Goal: Task Accomplishment & Management: Use online tool/utility

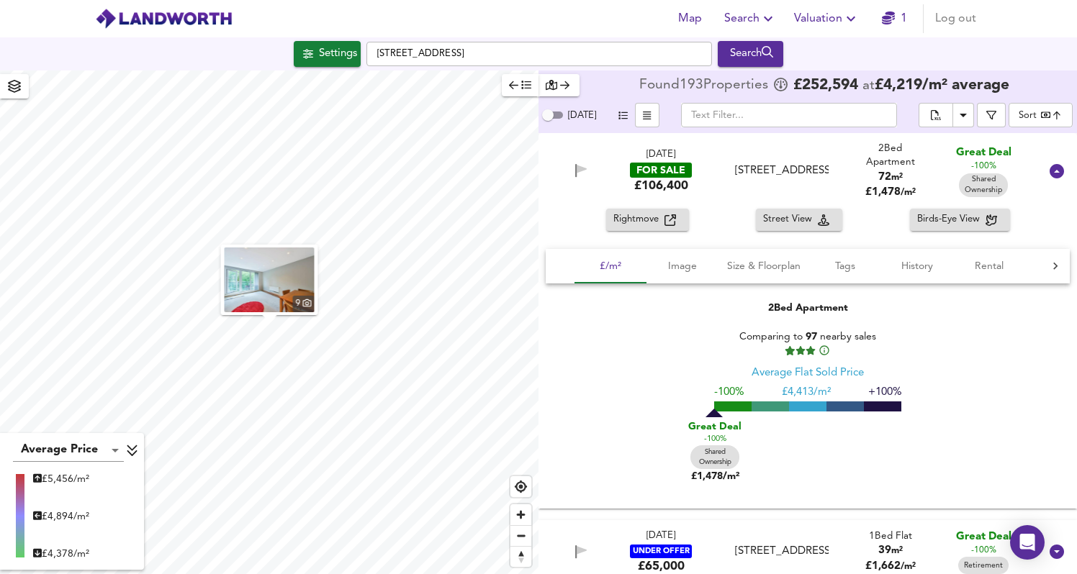
scroll to position [18527, 0]
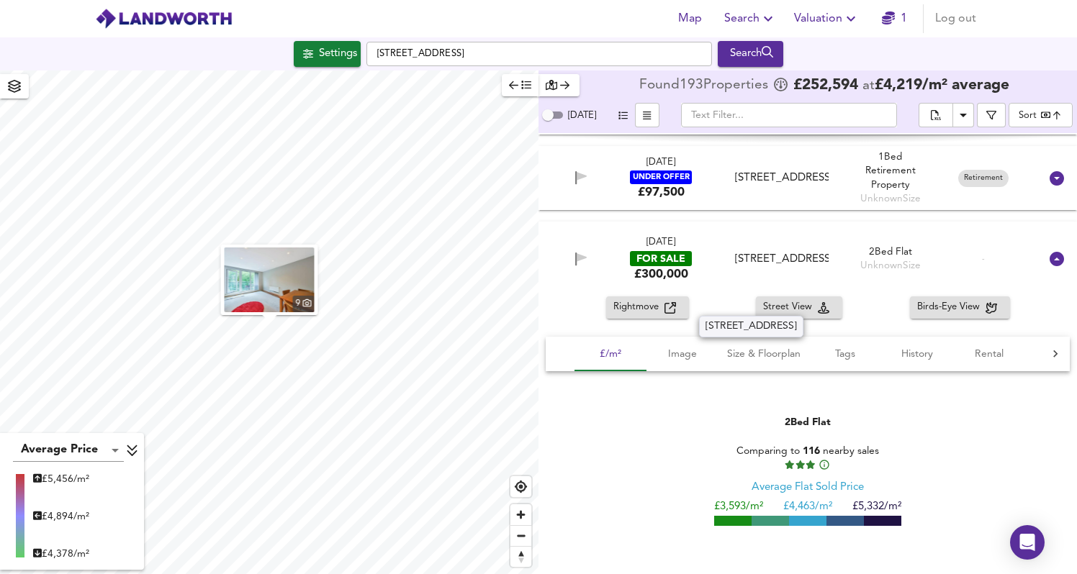
drag, startPoint x: 828, startPoint y: 306, endPoint x: 777, endPoint y: 304, distance: 51.1
click at [777, 267] on div "[STREET_ADDRESS]" at bounding box center [781, 259] width 104 height 15
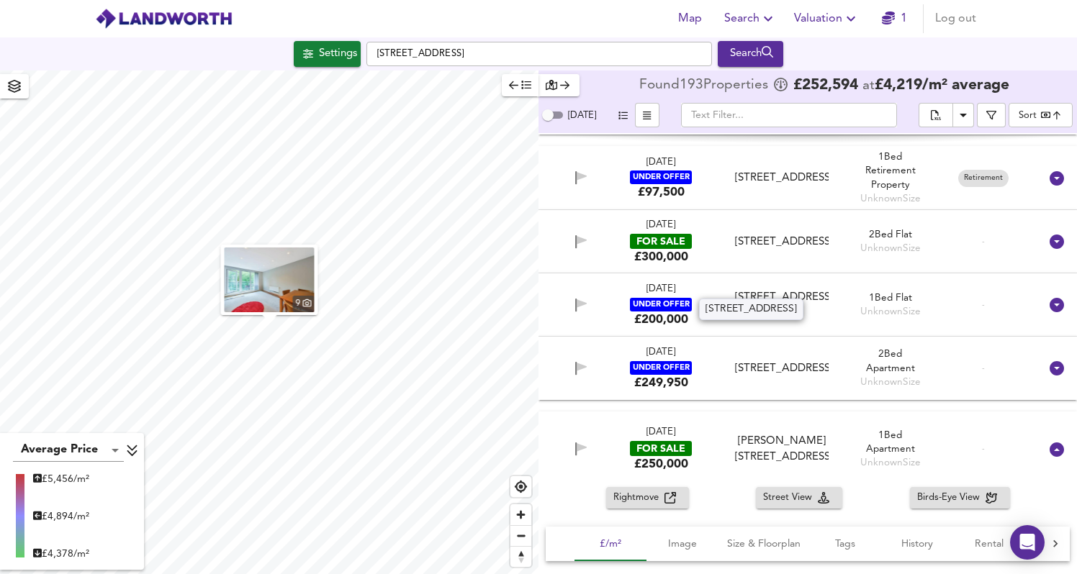
click at [770, 250] on div "[STREET_ADDRESS]" at bounding box center [781, 242] width 93 height 15
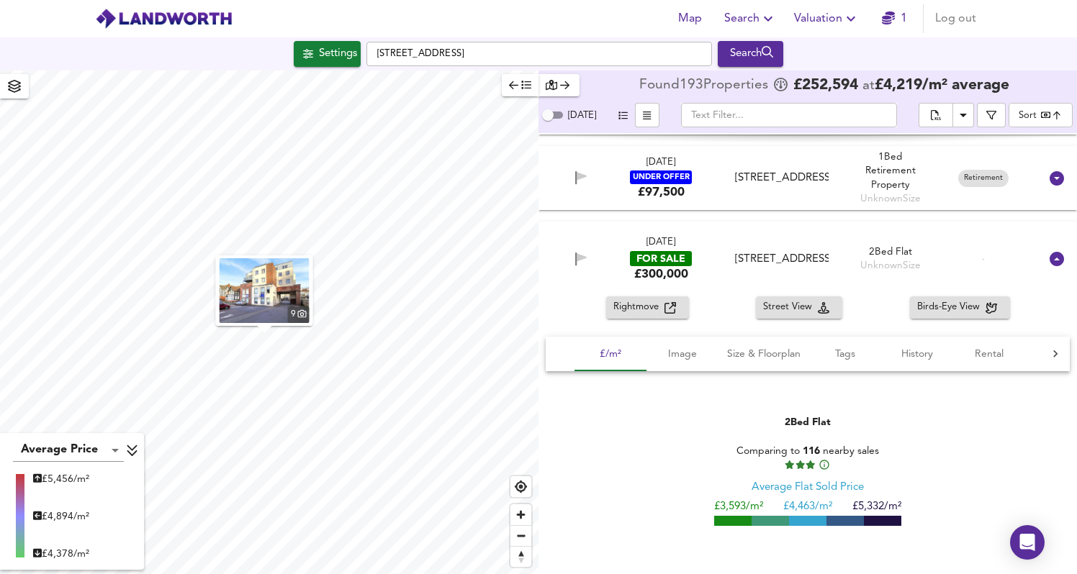
drag, startPoint x: 768, startPoint y: 305, endPoint x: 831, endPoint y: 305, distance: 62.6
click at [831, 297] on div "[DATE] FOR SALE £300,000 [STREET_ADDRESS][GEOGRAPHIC_DATA][STREET_ADDRESS] 2 Be…" at bounding box center [807, 259] width 538 height 75
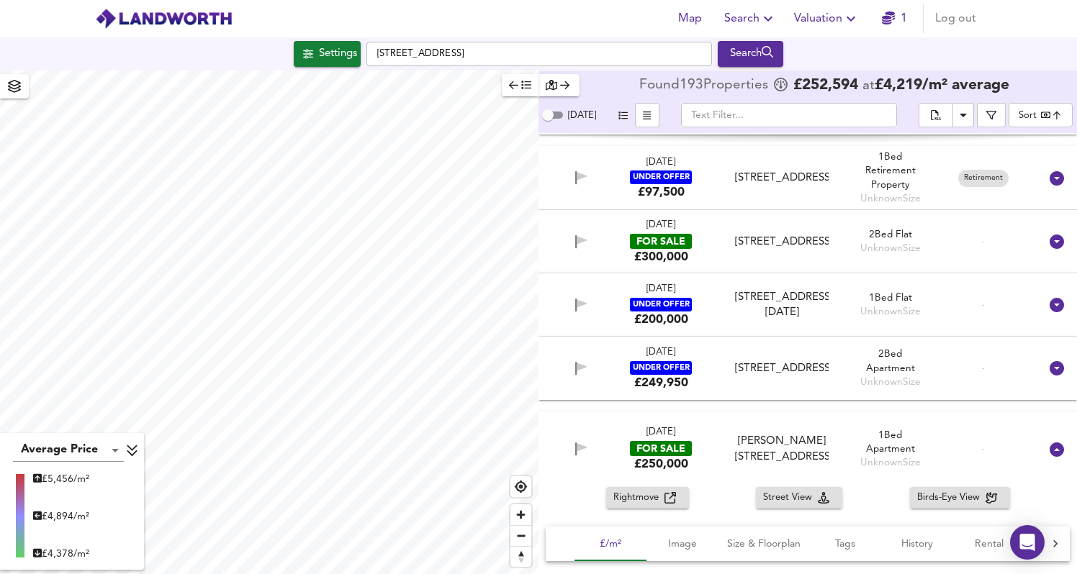
copy div "GU22 7QL"
click at [820, 19] on span "Valuation" at bounding box center [827, 19] width 66 height 20
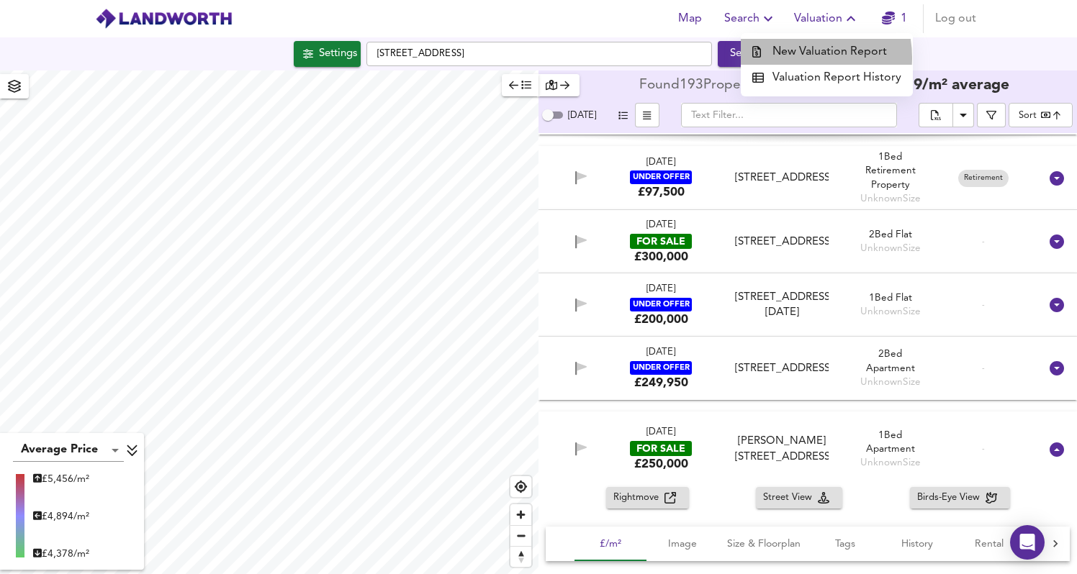
click at [799, 58] on li "New Valuation Report" at bounding box center [827, 52] width 172 height 26
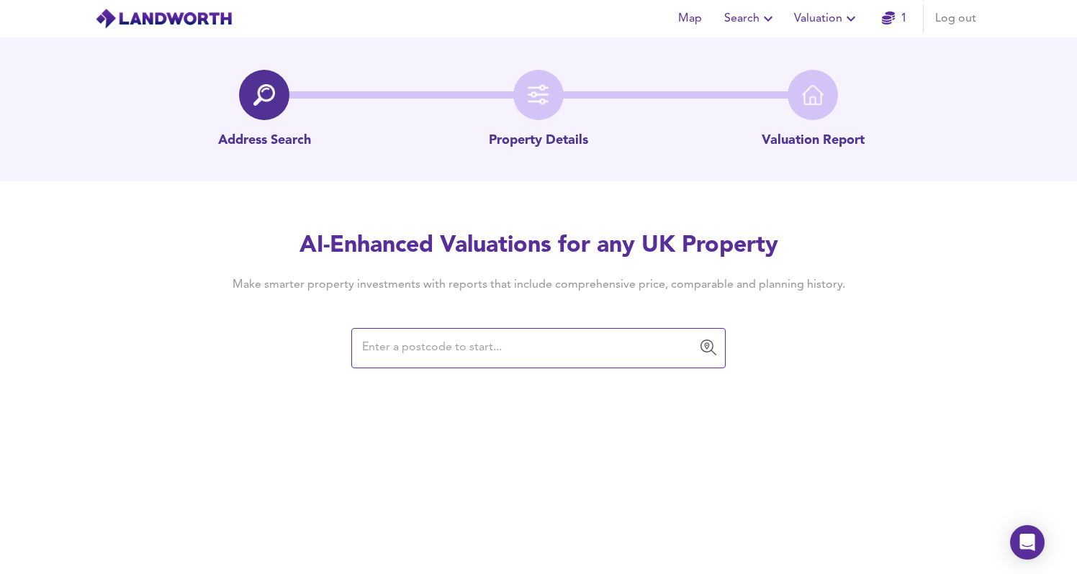
click at [448, 356] on input "text" at bounding box center [528, 348] width 340 height 27
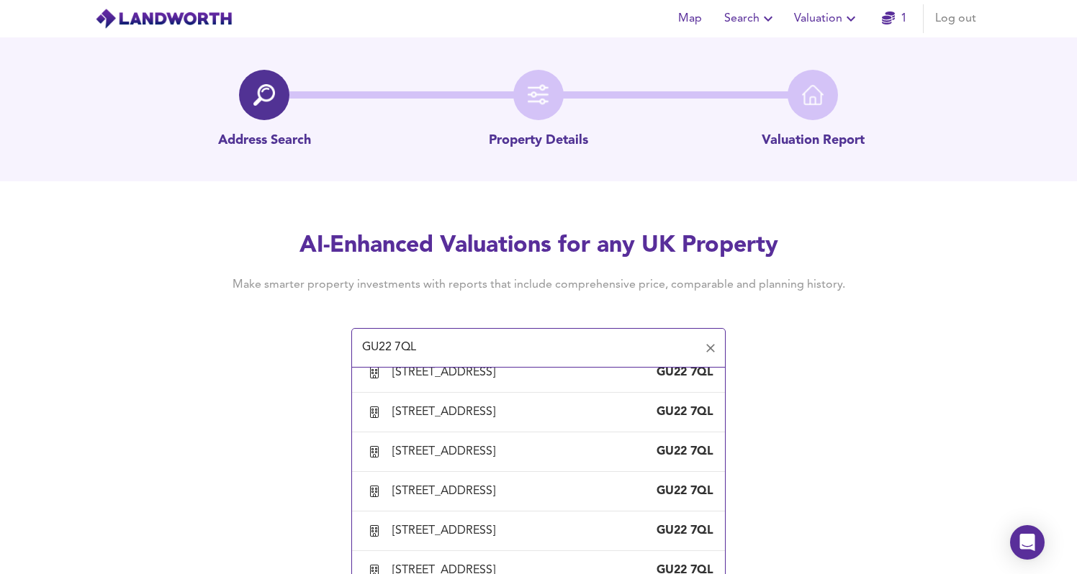
scroll to position [58, 0]
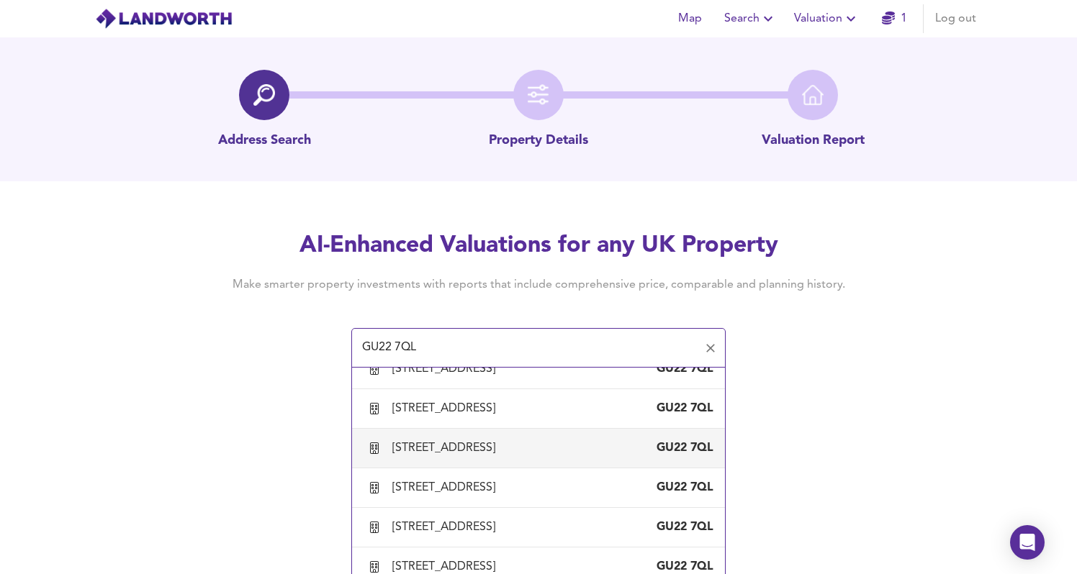
click at [501, 456] on div "[STREET_ADDRESS]" at bounding box center [446, 449] width 109 height 16
type input "[STREET_ADDRESS]"
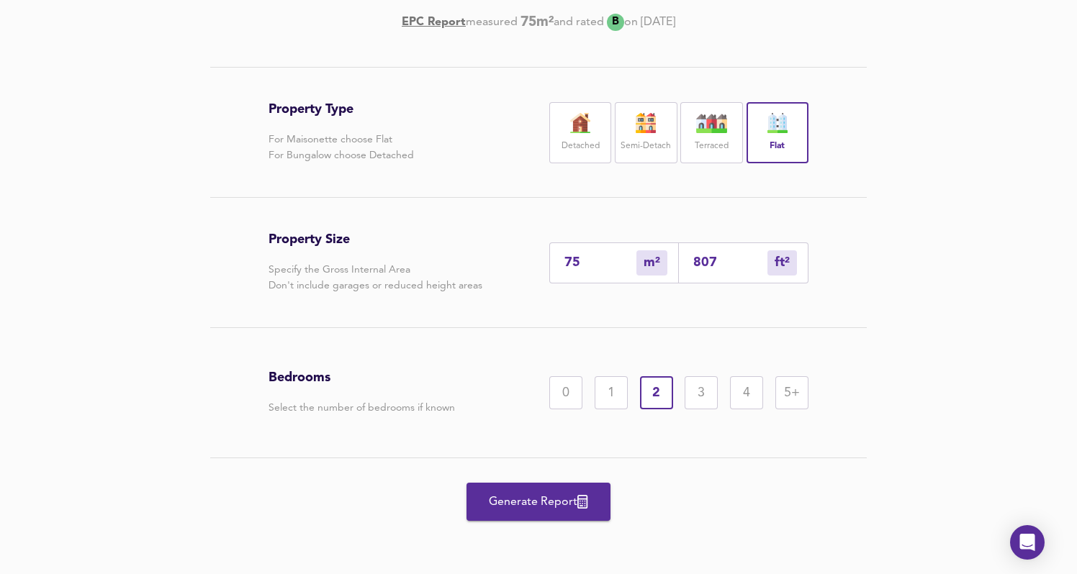
scroll to position [282, 0]
click at [564, 502] on span "Generate Report" at bounding box center [538, 502] width 115 height 20
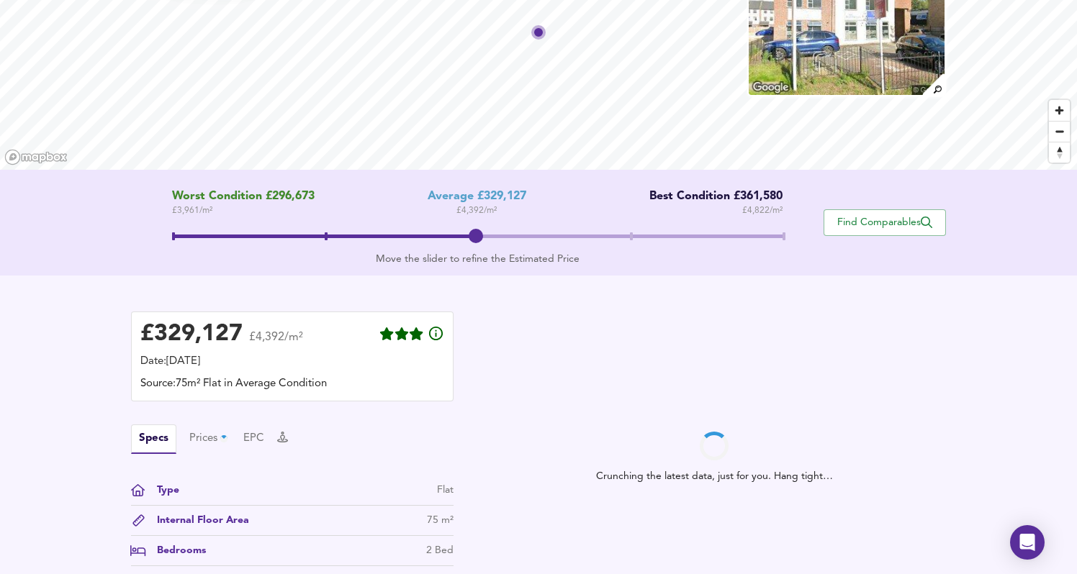
scroll to position [348, 0]
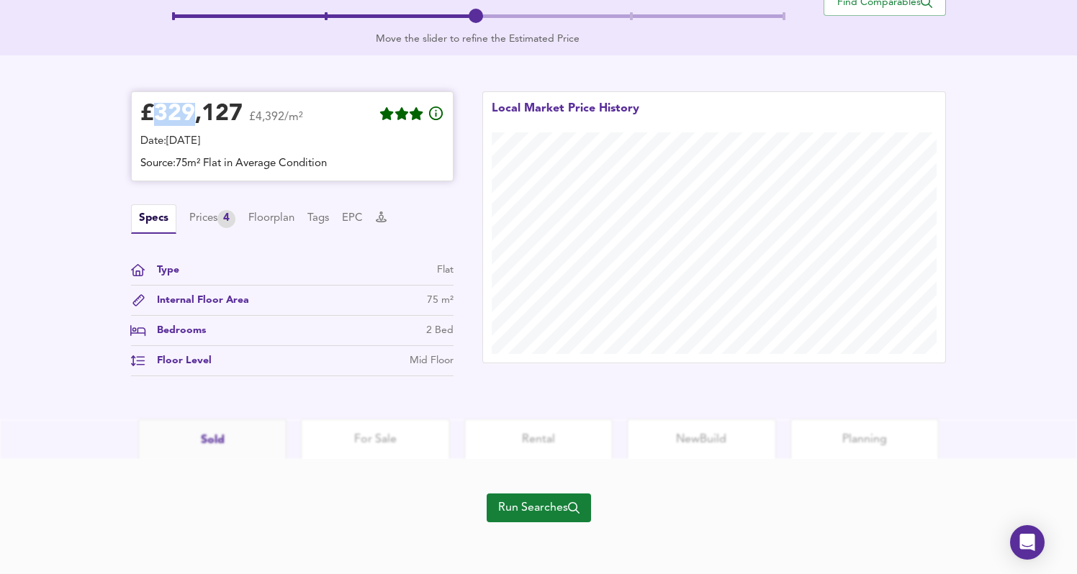
drag, startPoint x: 194, startPoint y: 114, endPoint x: 152, endPoint y: 114, distance: 41.7
click at [152, 114] on div "£ 329,127" at bounding box center [191, 115] width 102 height 22
click at [218, 213] on div "Prices 4" at bounding box center [212, 219] width 46 height 18
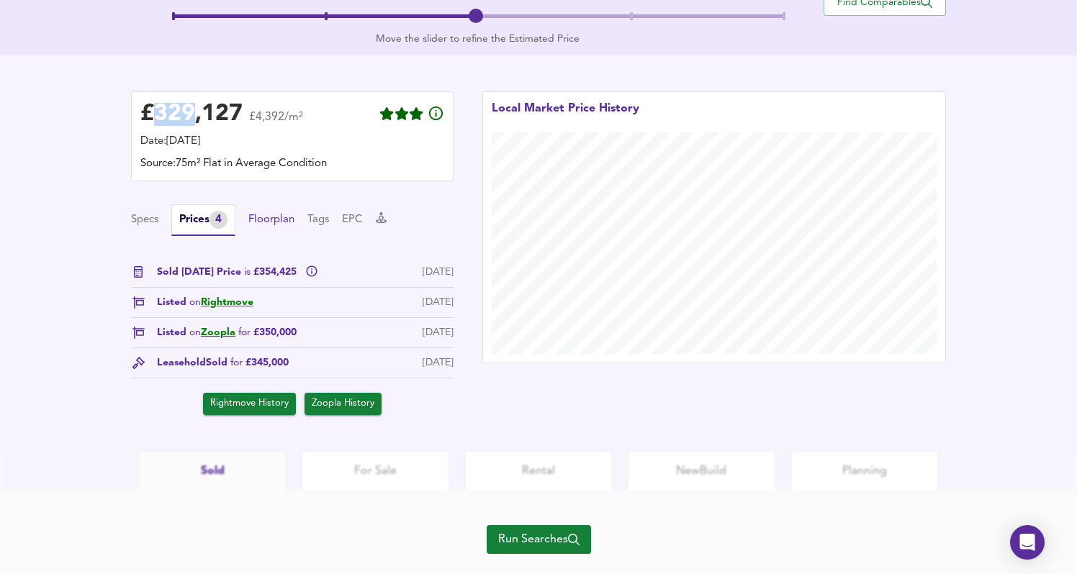
click at [274, 220] on button "Floorplan" at bounding box center [271, 220] width 46 height 16
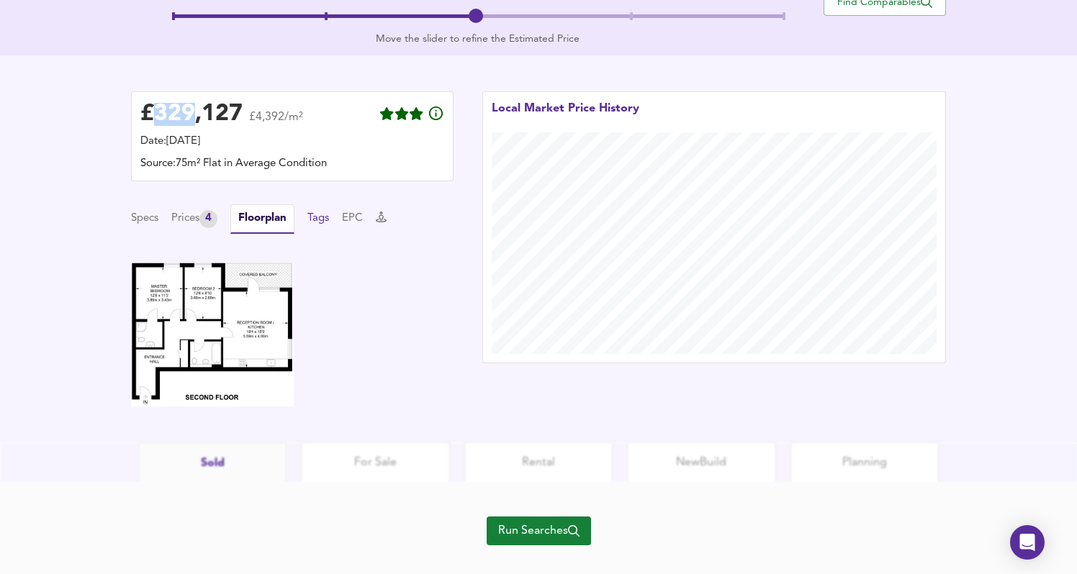
click at [320, 221] on button "Tags" at bounding box center [318, 219] width 22 height 16
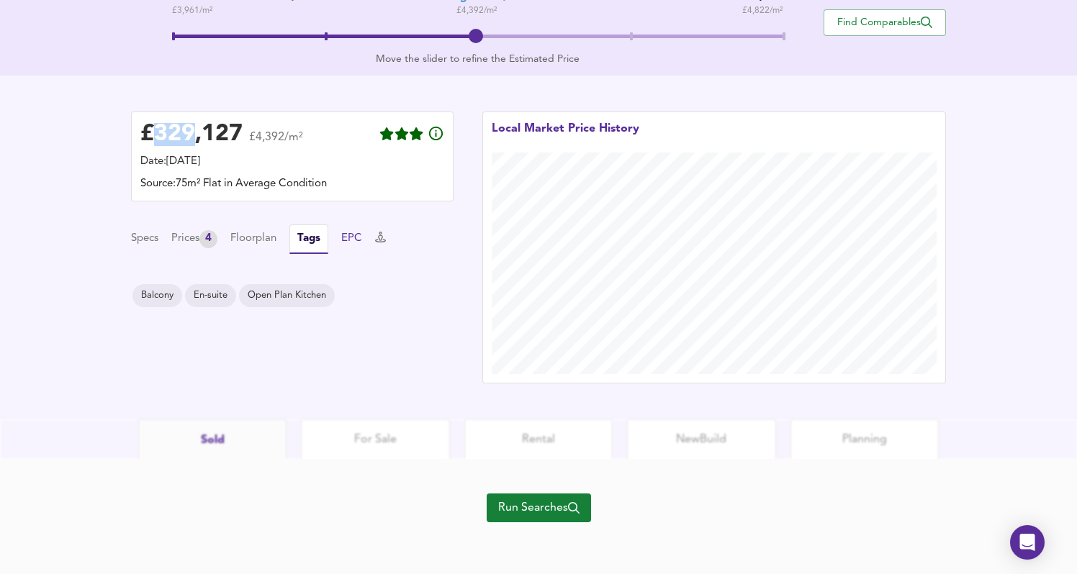
click at [354, 237] on button "EPC" at bounding box center [351, 239] width 21 height 16
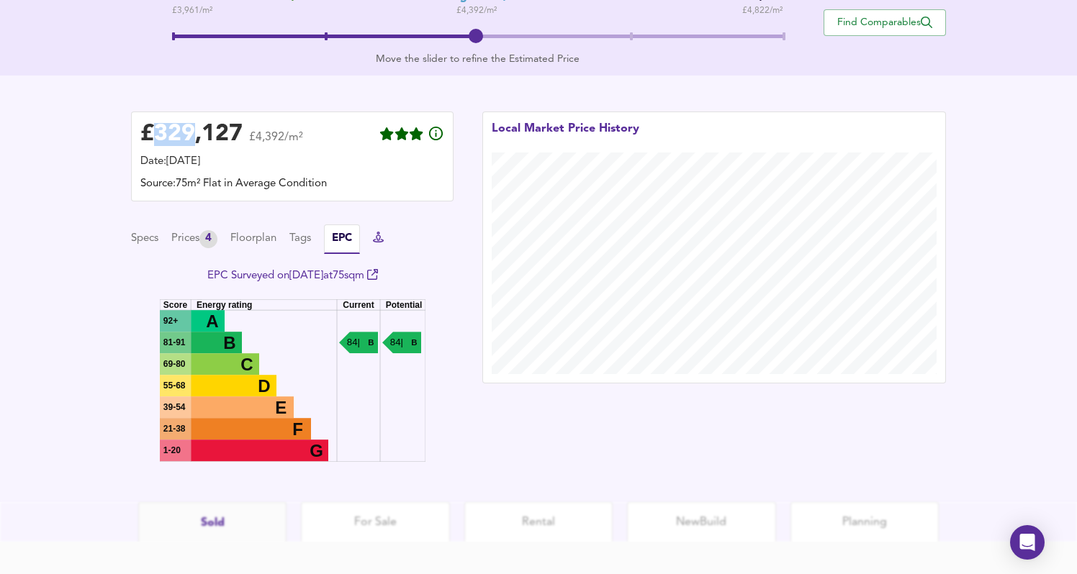
click at [384, 240] on icon at bounding box center [378, 237] width 11 height 11
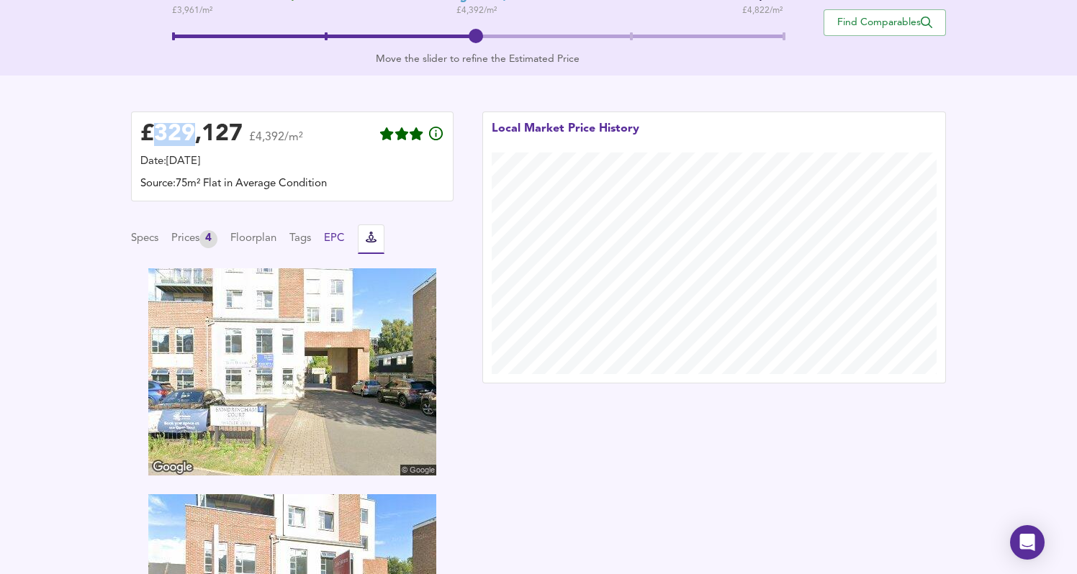
click at [332, 238] on button "EPC" at bounding box center [334, 239] width 21 height 16
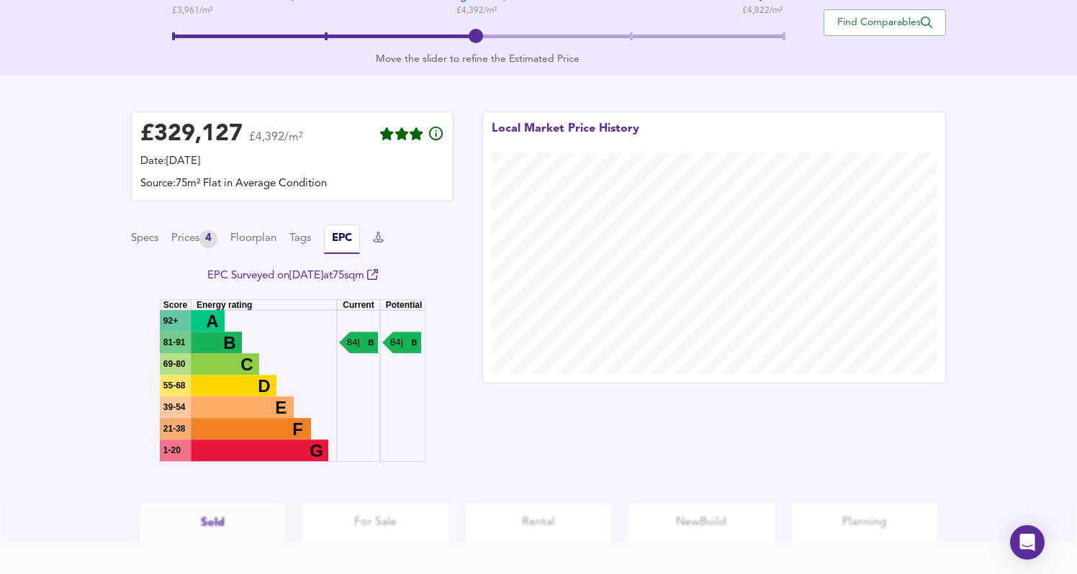
click at [296, 238] on div "Specs Prices 4 Floorplan Tags EPC" at bounding box center [292, 240] width 322 height 30
click at [374, 239] on div "Specs Prices 4 Floorplan Tags EPC" at bounding box center [292, 240] width 322 height 30
click at [384, 239] on icon at bounding box center [378, 237] width 11 height 11
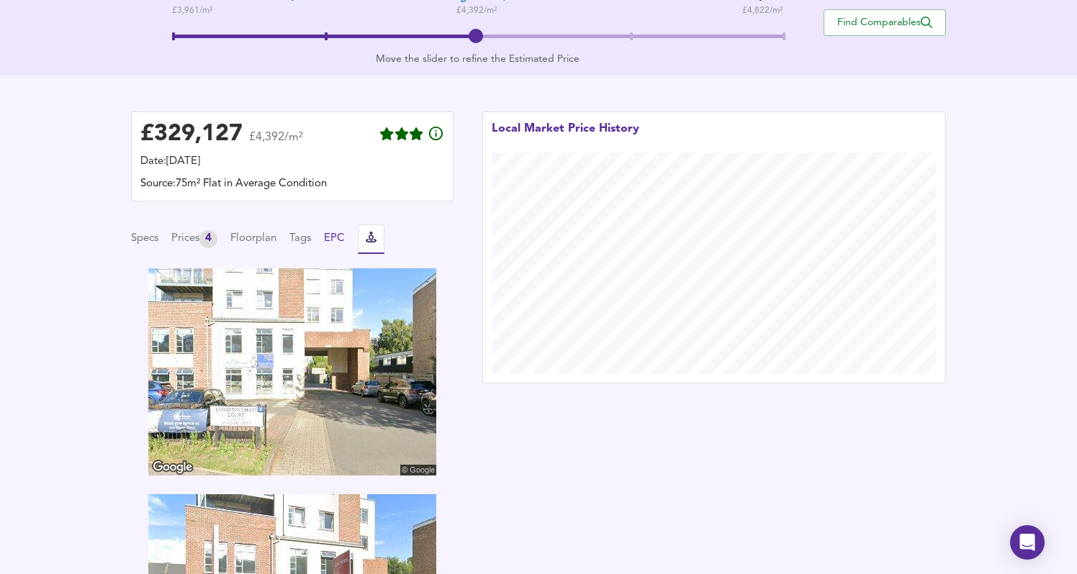
click at [343, 243] on button "EPC" at bounding box center [334, 239] width 21 height 16
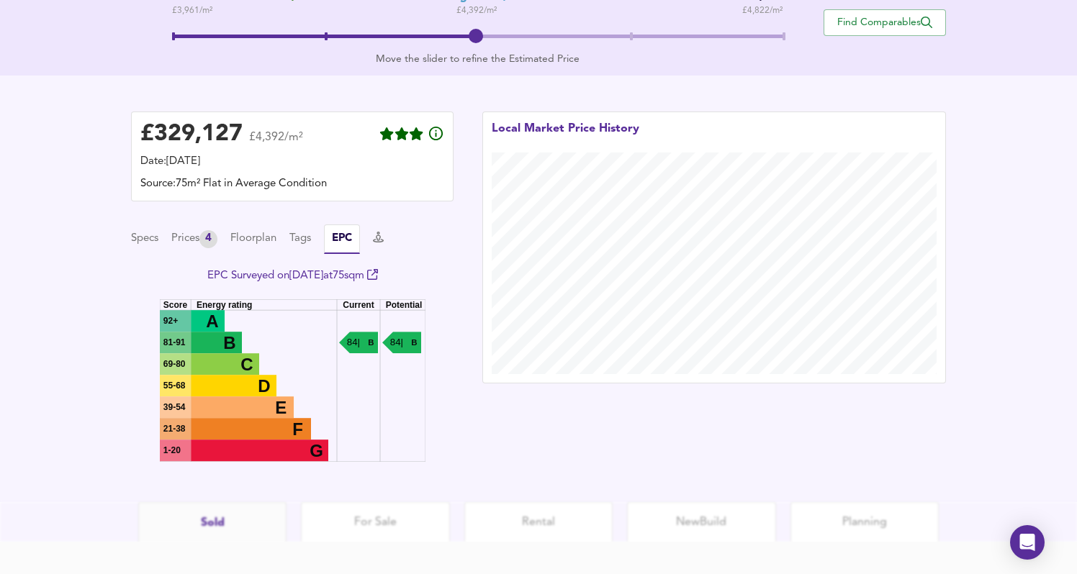
click at [292, 246] on div "Specs Prices 4 Floorplan Tags EPC" at bounding box center [292, 240] width 322 height 30
click at [297, 235] on button "Tags" at bounding box center [300, 239] width 22 height 16
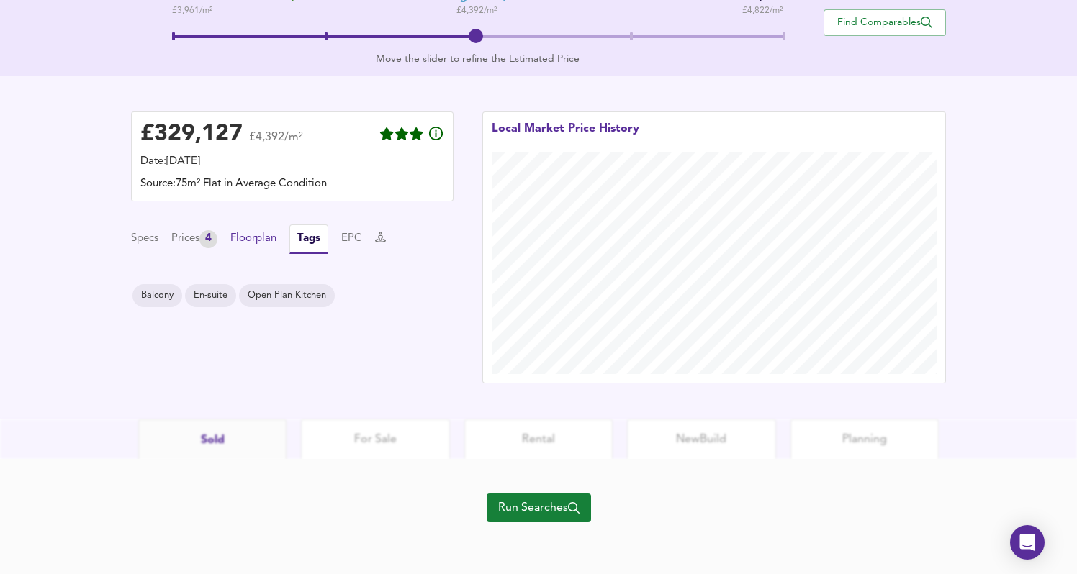
click at [259, 235] on button "Floorplan" at bounding box center [253, 239] width 46 height 16
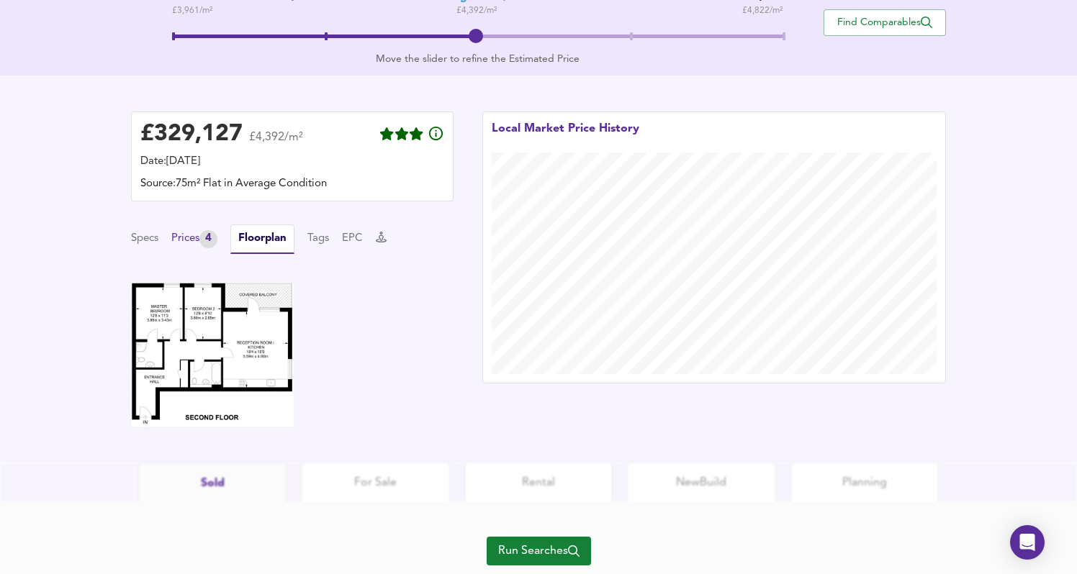
click at [217, 235] on div "4" at bounding box center [208, 239] width 18 height 18
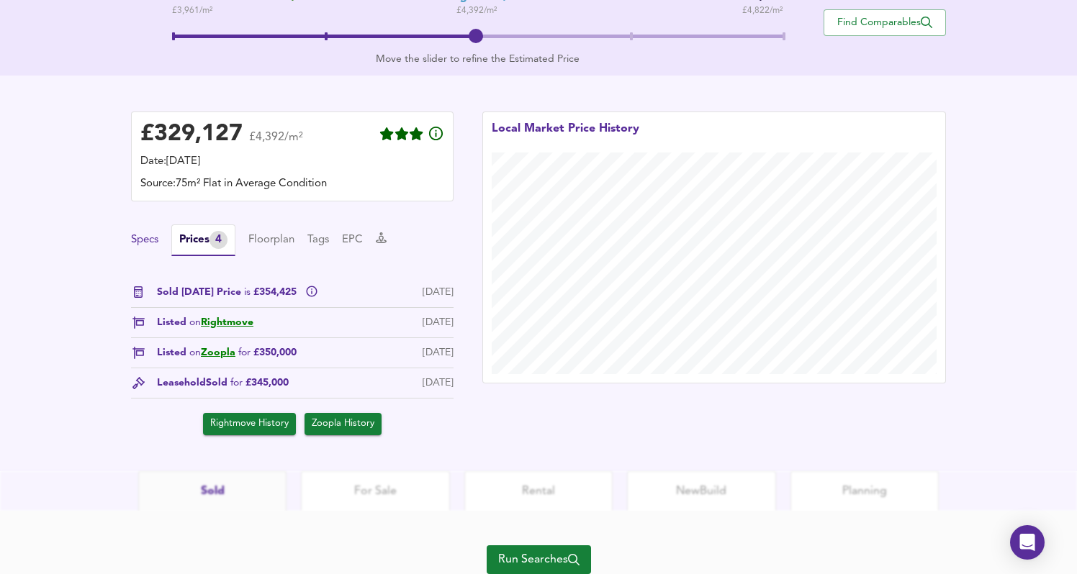
click at [155, 234] on button "Specs" at bounding box center [144, 240] width 27 height 16
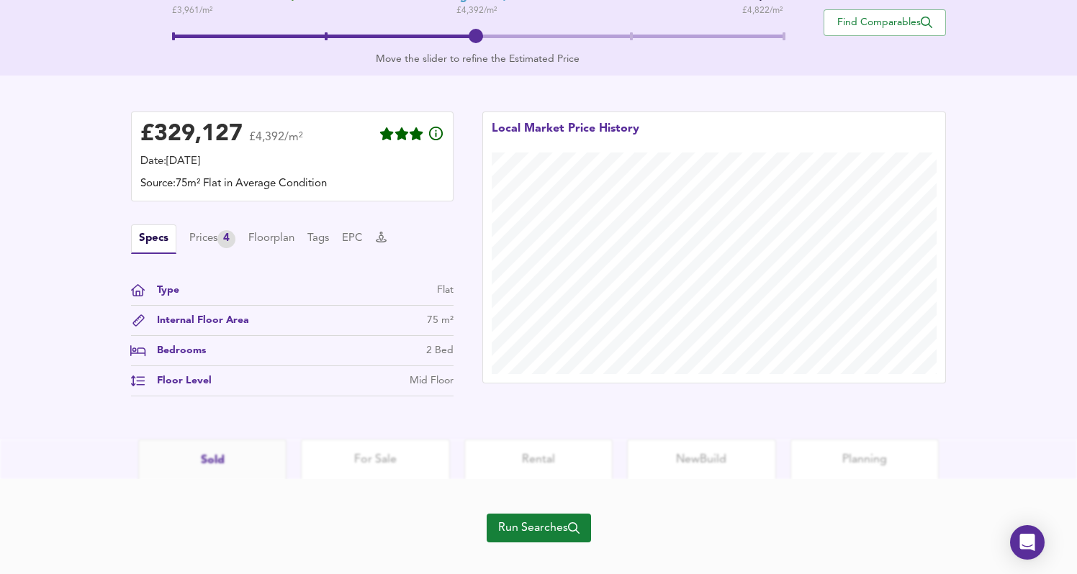
click at [340, 243] on div "Specs Prices 4 Floorplan Tags EPC" at bounding box center [292, 240] width 322 height 30
click at [328, 242] on button "Tags" at bounding box center [318, 239] width 22 height 16
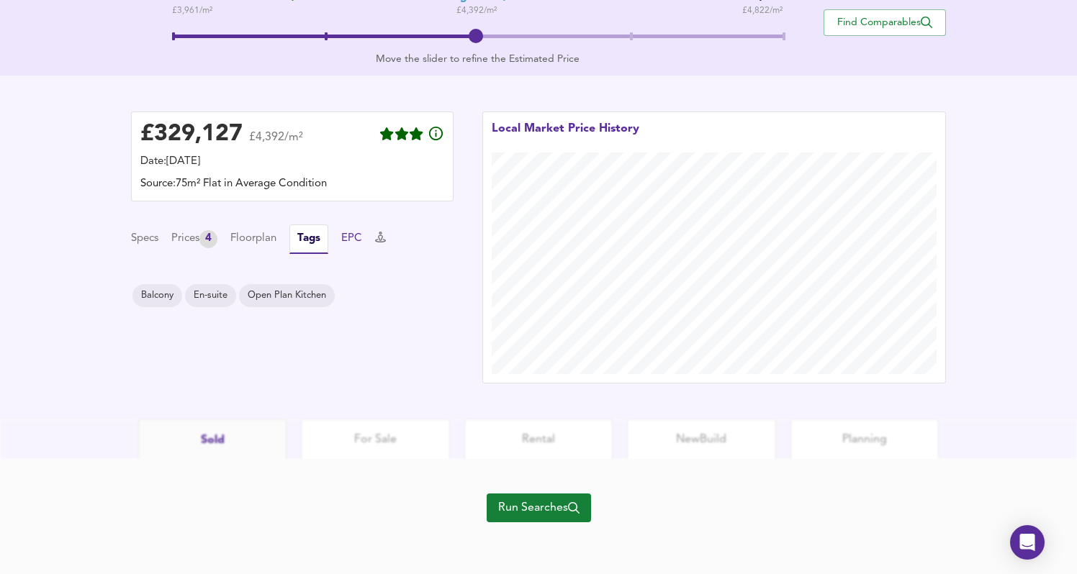
click at [361, 242] on button "EPC" at bounding box center [351, 239] width 21 height 16
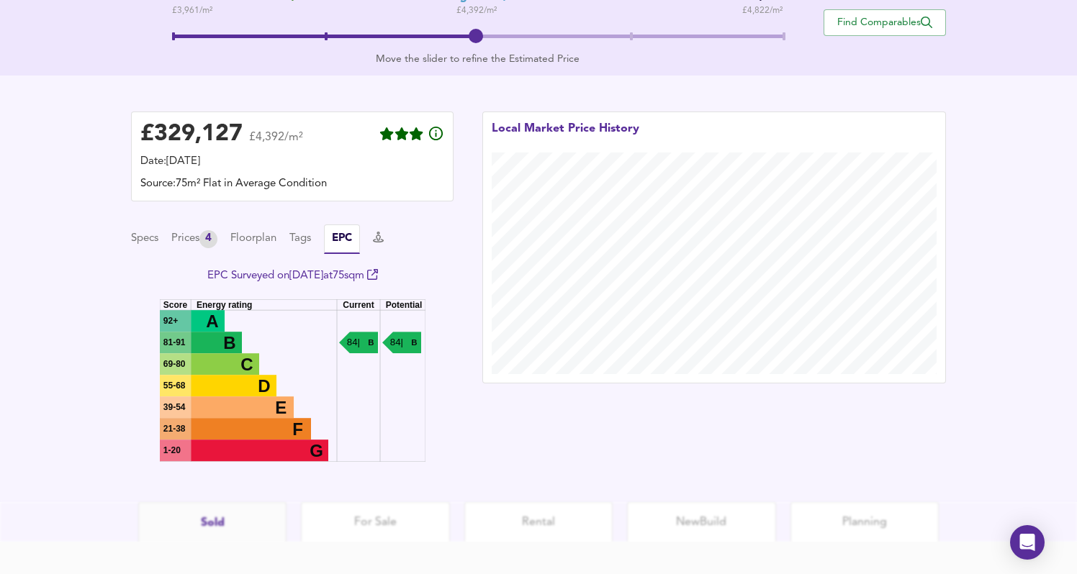
click at [392, 248] on div "Specs Prices 4 Floorplan Tags EPC" at bounding box center [292, 240] width 322 height 30
click at [397, 276] on div "EPC Surveyed on [DATE] at 75 sqm" at bounding box center [292, 283] width 322 height 31
click at [375, 273] on link "EPC Surveyed on [DATE] at 75 sqm" at bounding box center [292, 276] width 171 height 11
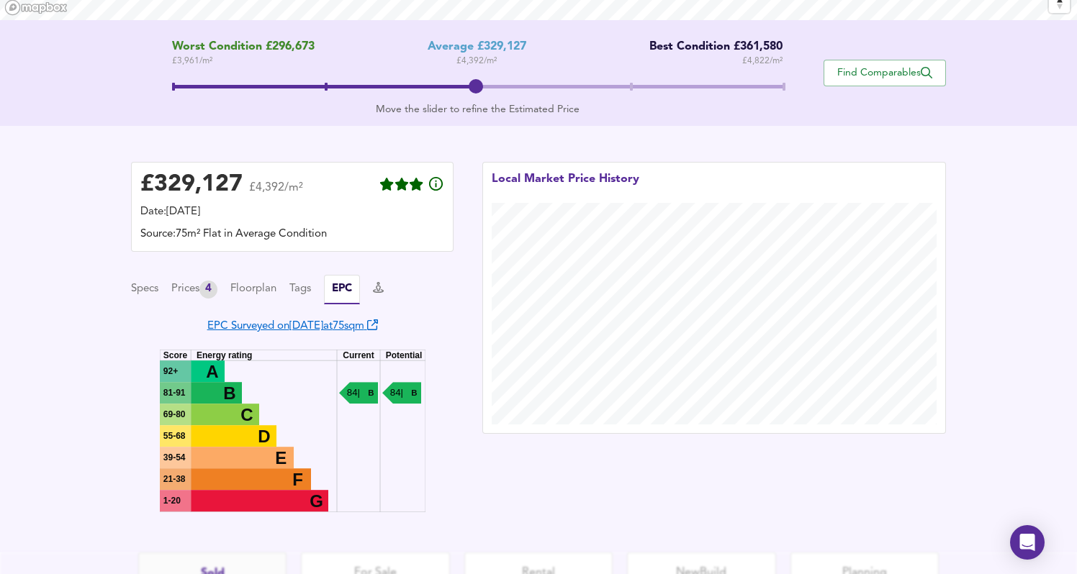
scroll to position [258, 0]
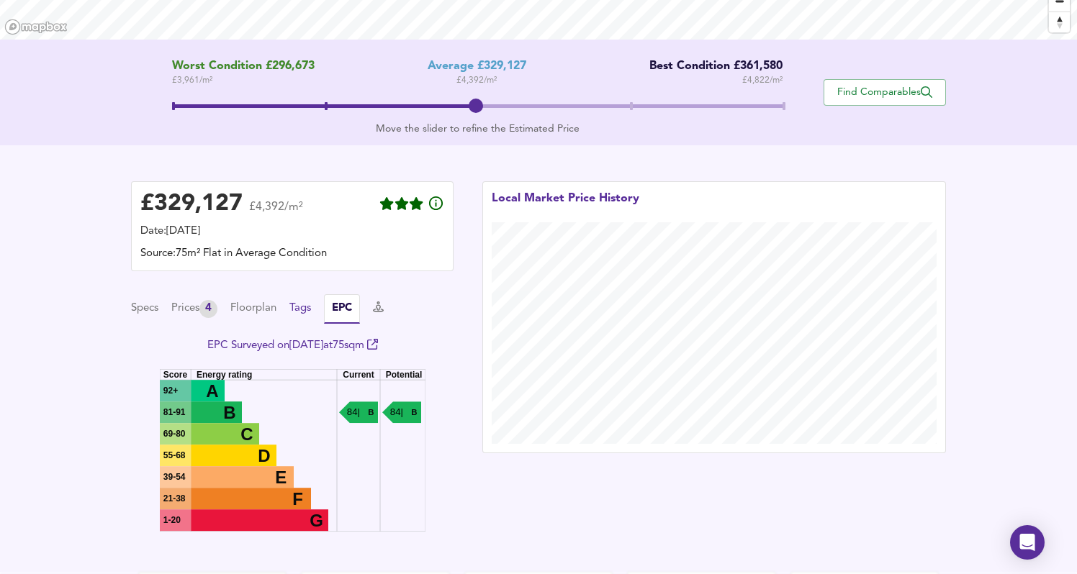
click at [311, 304] on button "Tags" at bounding box center [300, 309] width 22 height 16
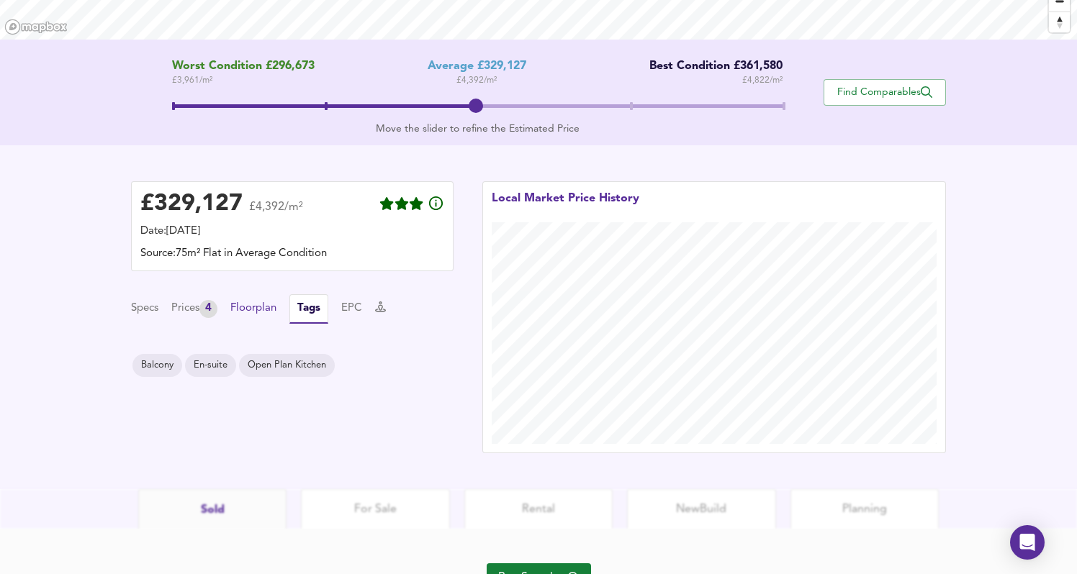
click at [269, 310] on button "Floorplan" at bounding box center [253, 309] width 46 height 16
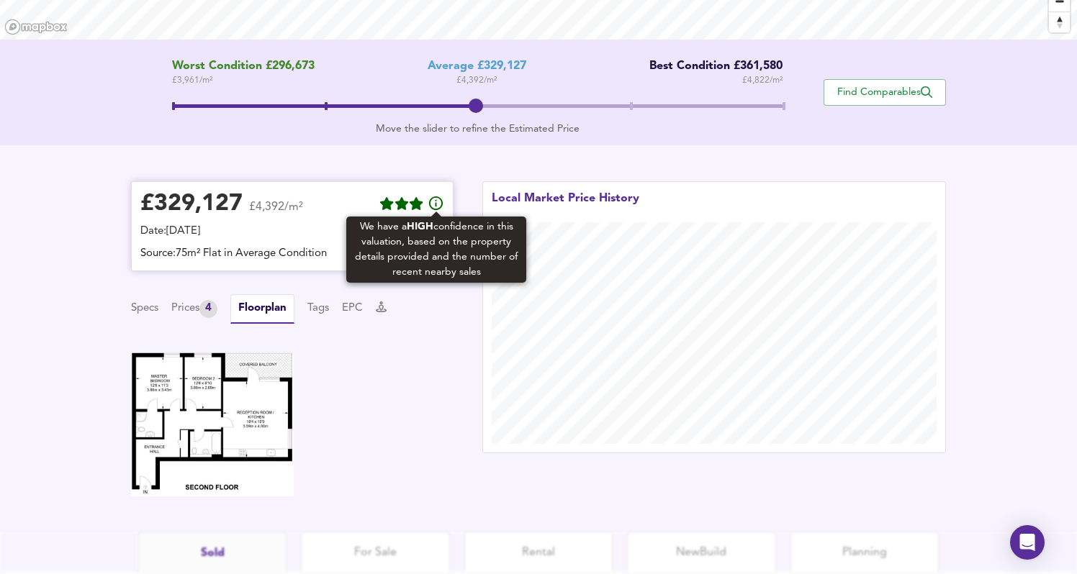
click at [437, 204] on icon at bounding box center [436, 203] width 17 height 17
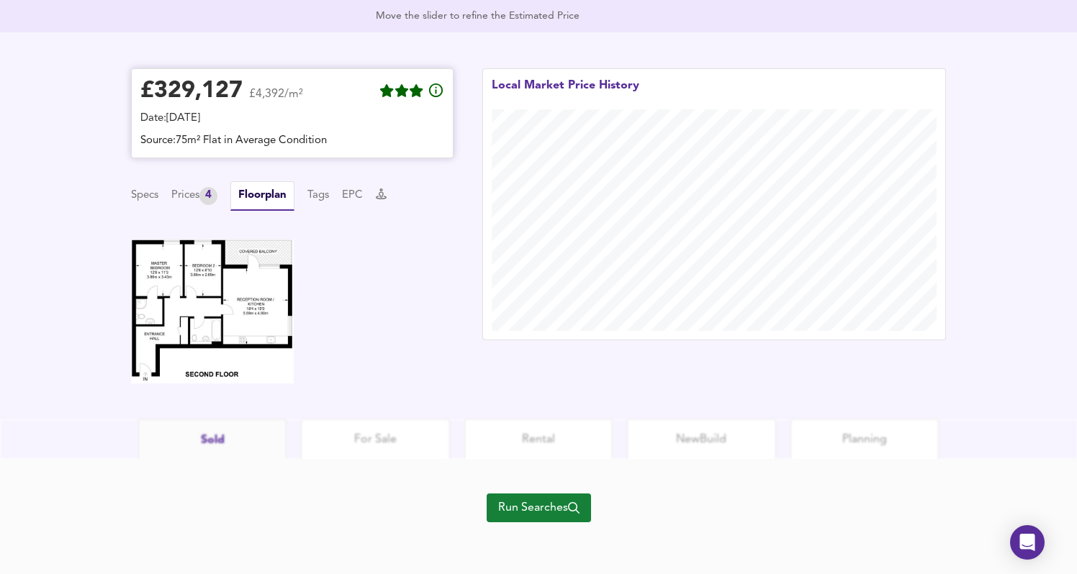
scroll to position [0, 0]
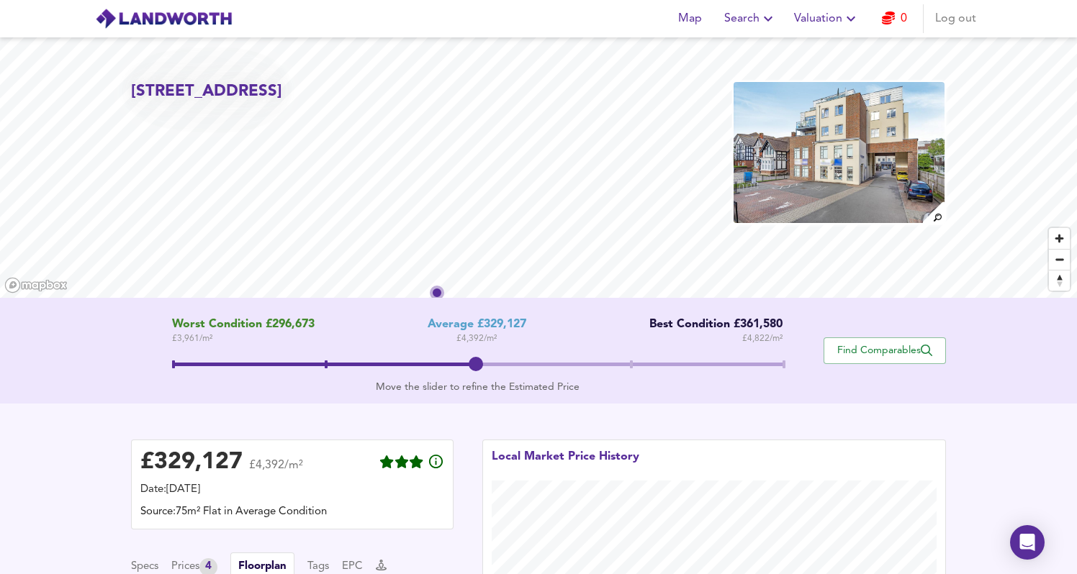
drag, startPoint x: 289, startPoint y: 91, endPoint x: 148, endPoint y: 89, distance: 141.1
click at [148, 89] on h2 "[STREET_ADDRESS]" at bounding box center [206, 92] width 151 height 22
